Goal: Task Accomplishment & Management: Manage account settings

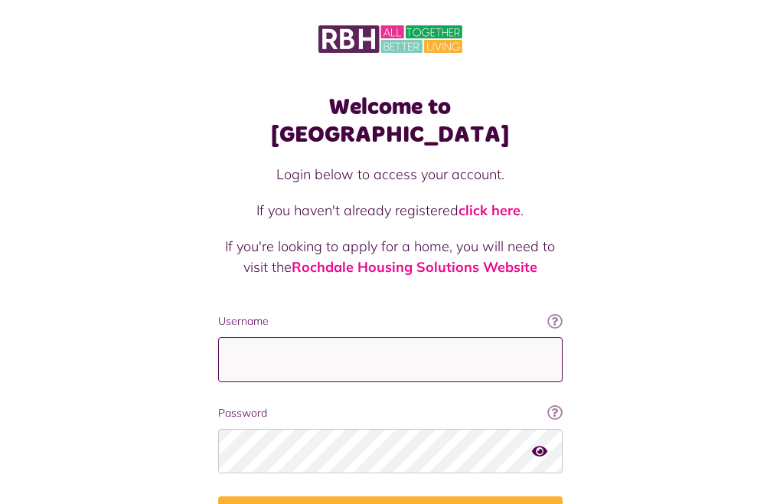
type input "**********"
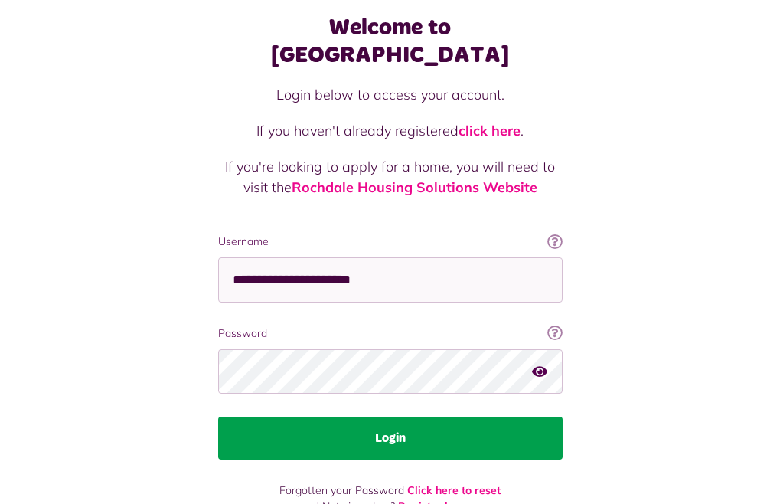
scroll to position [84, 0]
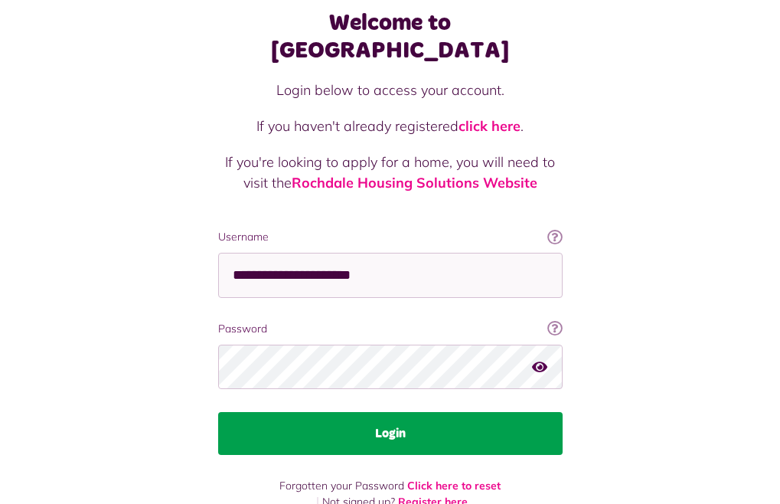
click at [218, 412] on button "Login" at bounding box center [390, 433] width 344 height 43
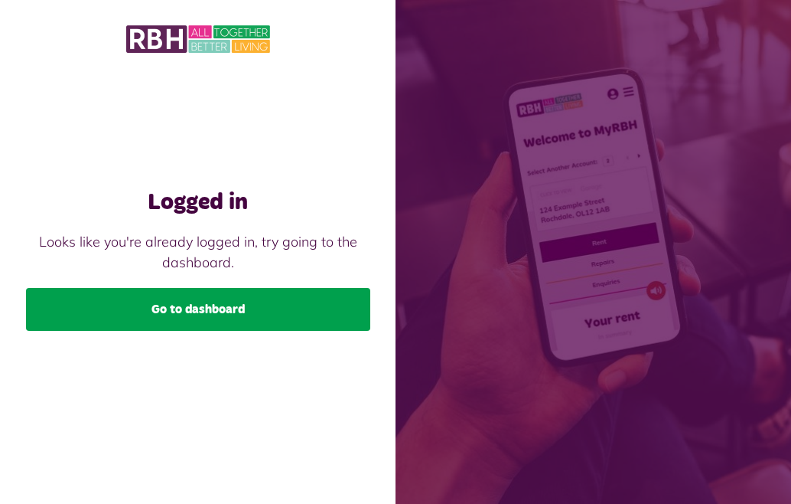
click at [189, 307] on link "Go to dashboard" at bounding box center [198, 309] width 344 height 43
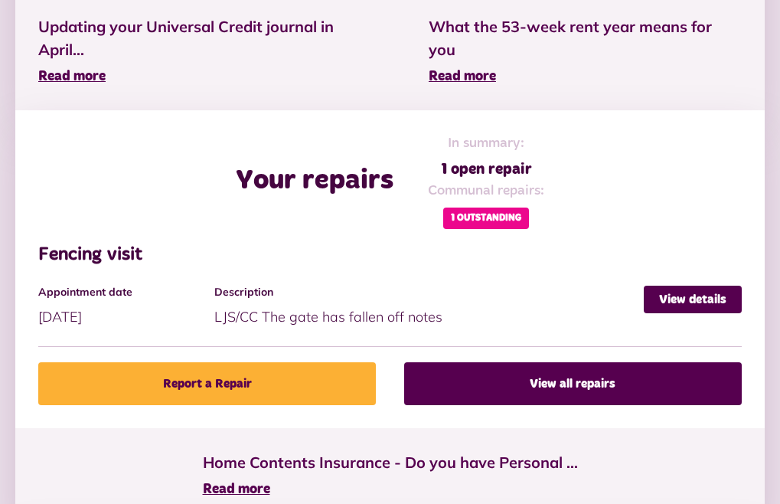
scroll to position [449, 0]
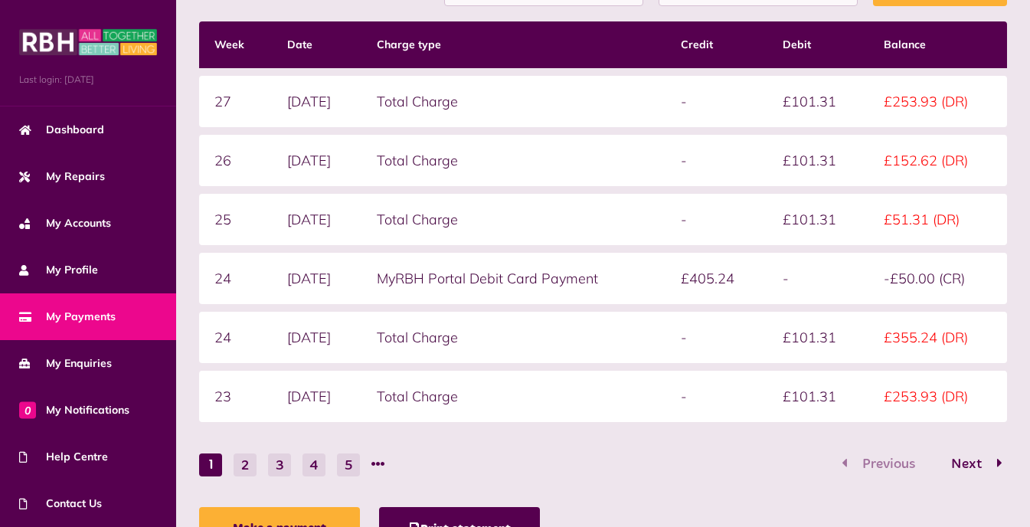
scroll to position [214, 0]
